Goal: Information Seeking & Learning: Understand process/instructions

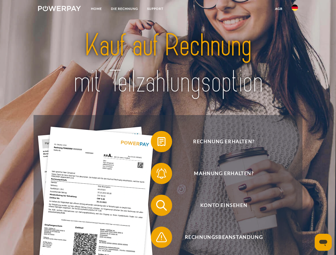
click at [59, 9] on img at bounding box center [59, 8] width 43 height 5
click at [295, 9] on img at bounding box center [295, 8] width 6 height 6
click at [279, 9] on link "agb" at bounding box center [279, 9] width 16 height 10
click at [157, 143] on span at bounding box center [153, 141] width 27 height 27
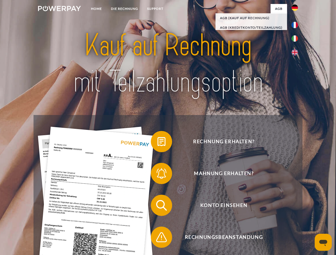
click at [157, 175] on span at bounding box center [153, 173] width 27 height 27
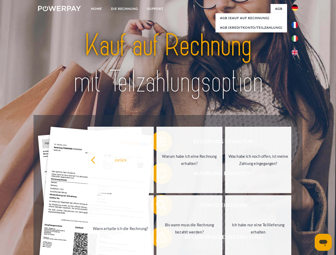
click at [157, 207] on link "Bis wann muss die Rechnung bezahlt werden?" at bounding box center [189, 229] width 66 height 67
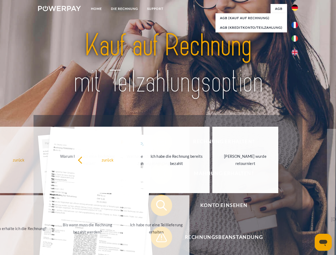
click at [157, 239] on span at bounding box center [153, 237] width 27 height 27
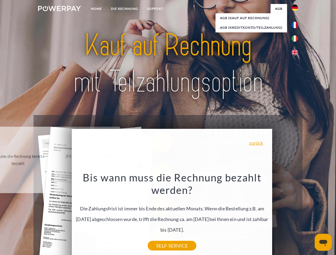
click at [323, 243] on icon "Messaging-Fenster öffnen" at bounding box center [323, 243] width 8 height 6
